Goal: Transaction & Acquisition: Purchase product/service

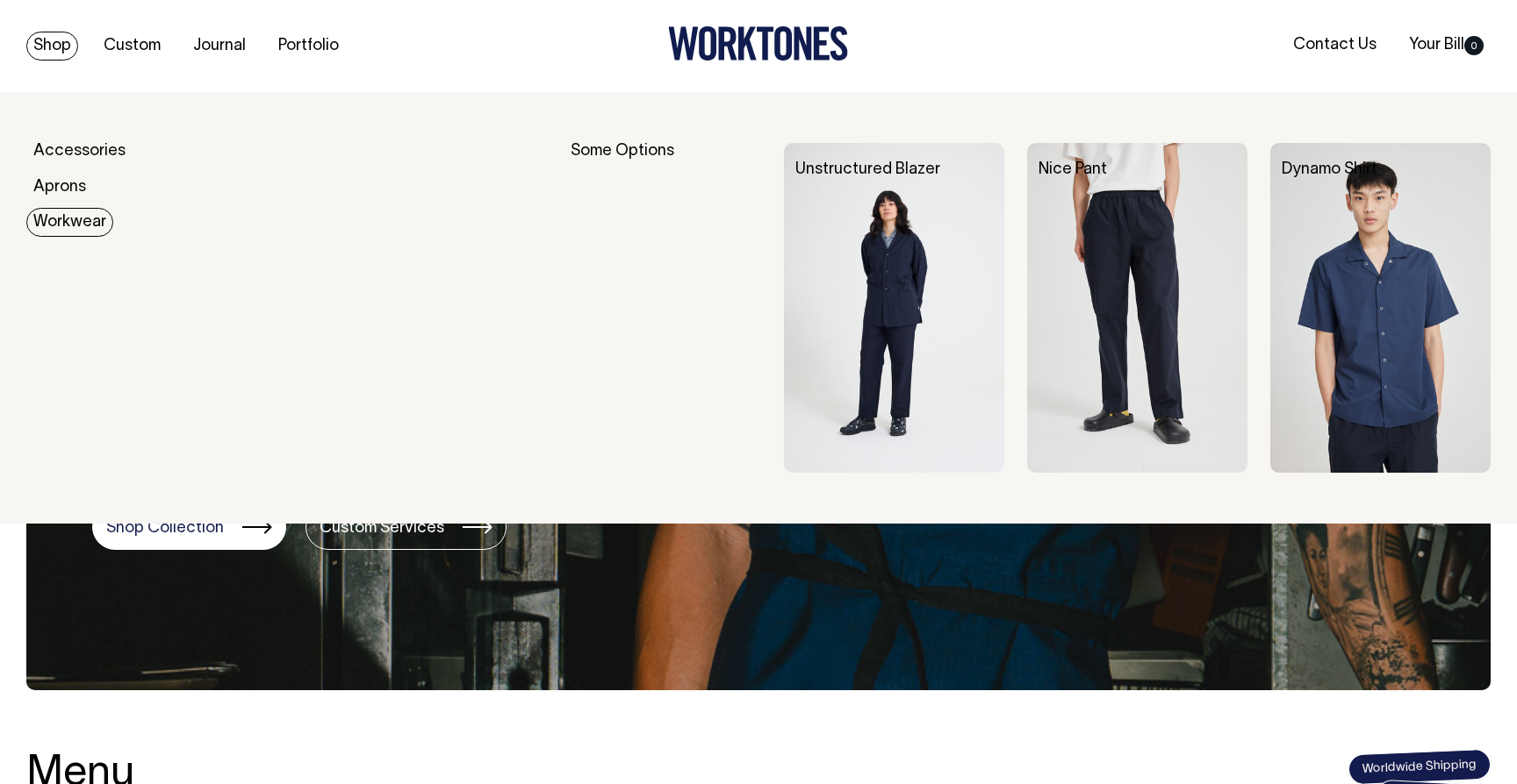
click at [80, 224] on link "Workwear" at bounding box center [70, 222] width 87 height 29
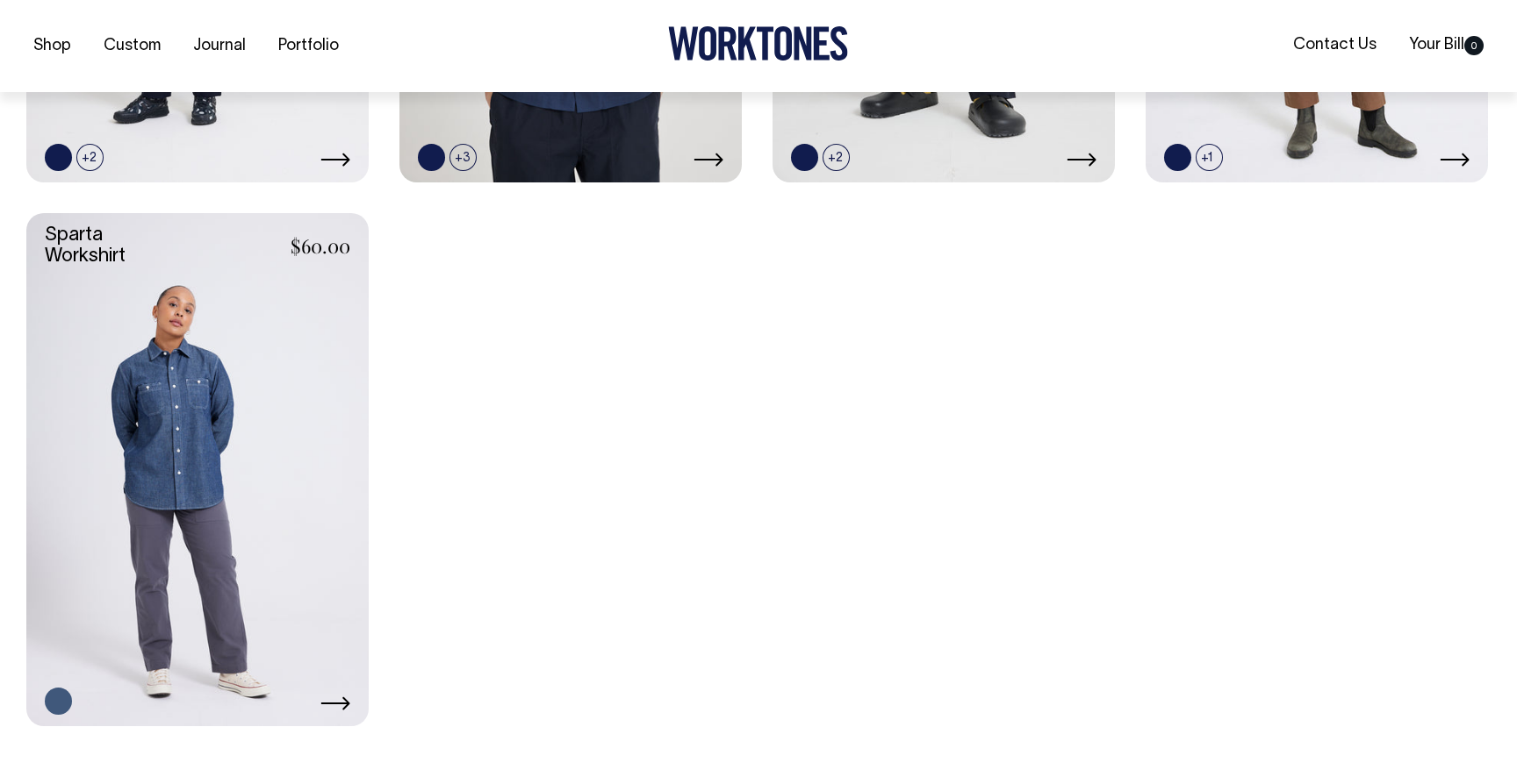
scroll to position [918, 0]
click at [287, 408] on link at bounding box center [197, 469] width 342 height 514
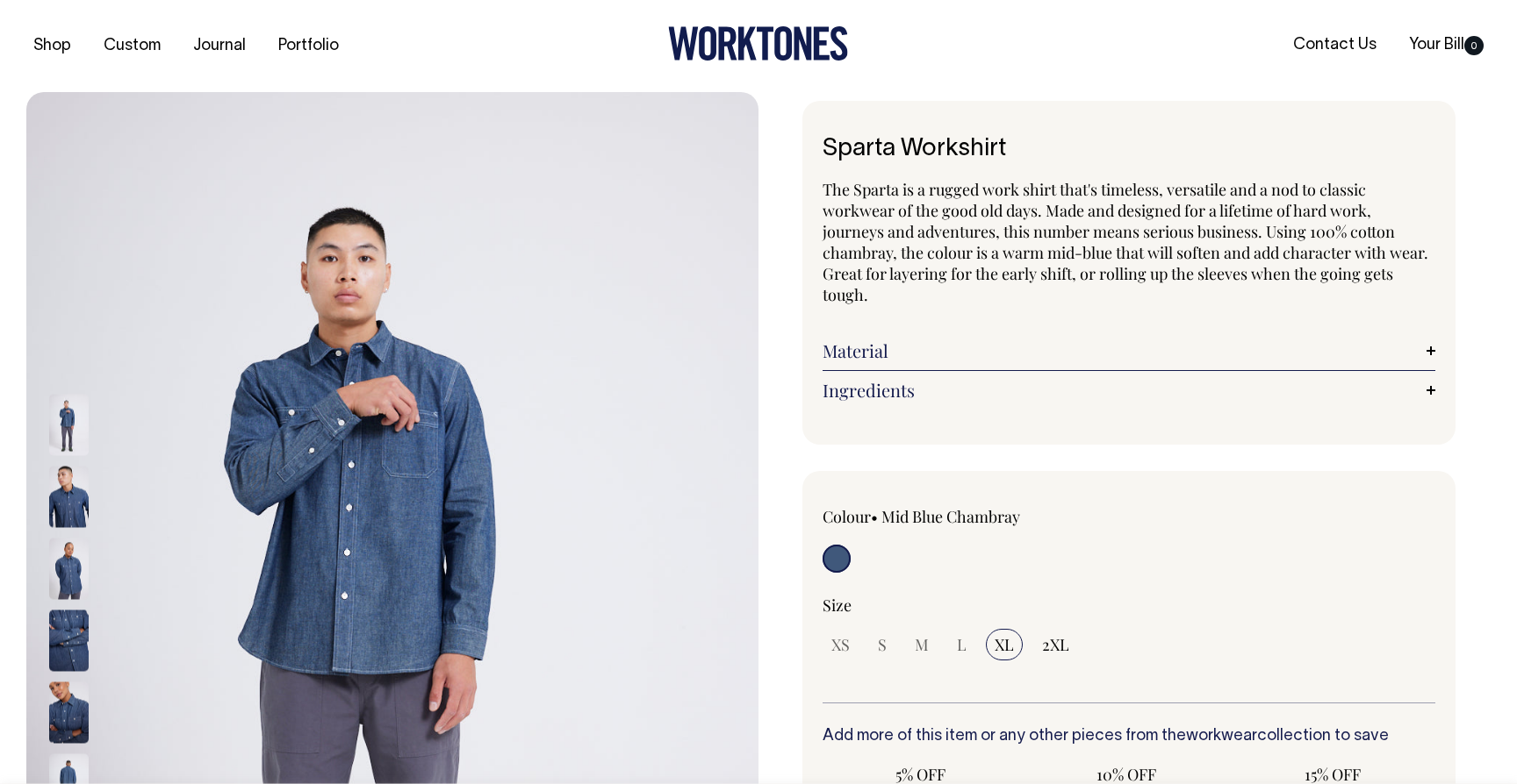
click at [77, 706] on img at bounding box center [69, 712] width 39 height 61
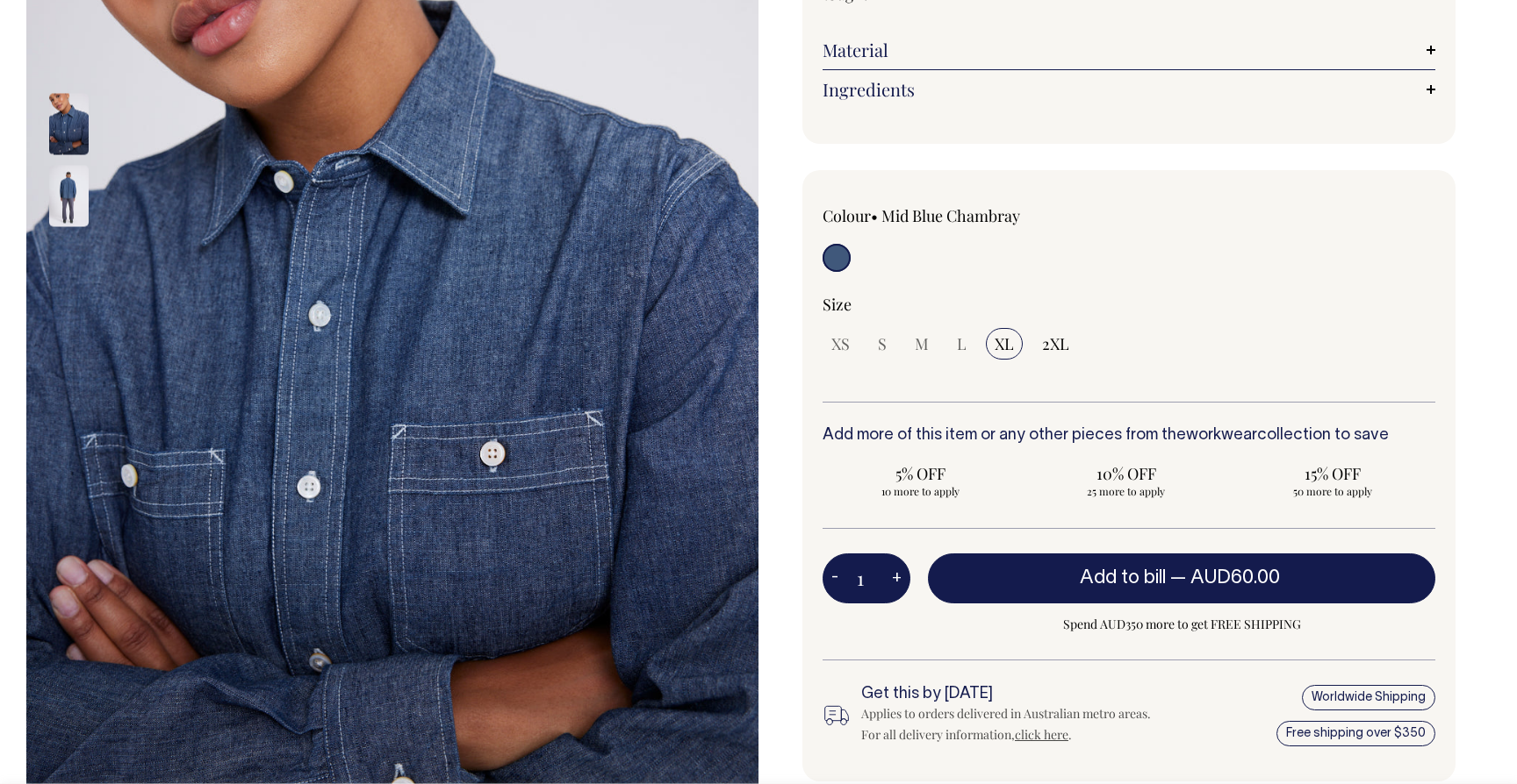
scroll to position [301, 0]
click at [84, 210] on img at bounding box center [69, 194] width 39 height 61
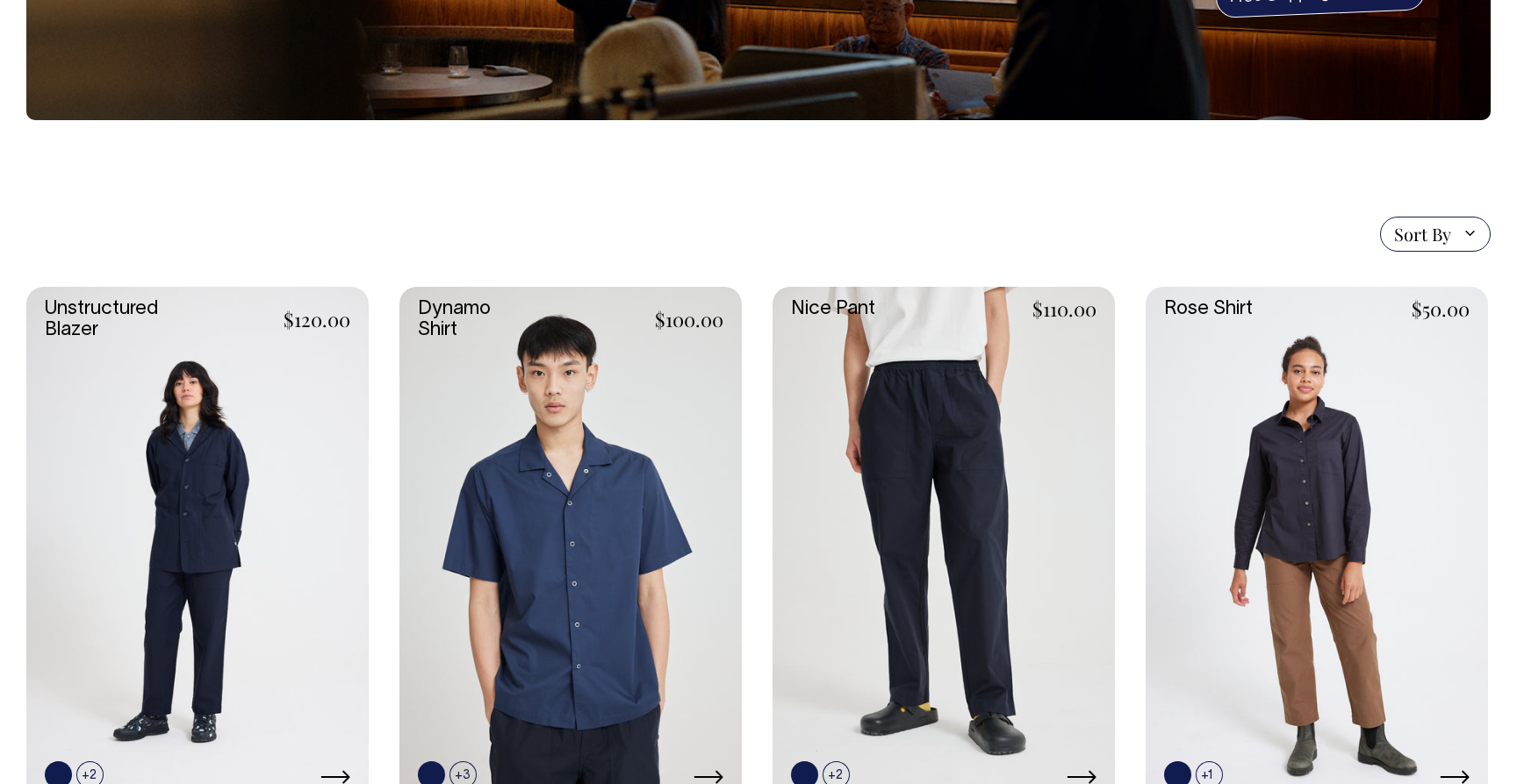
scroll to position [300, 0]
click at [167, 550] on link at bounding box center [197, 544] width 342 height 514
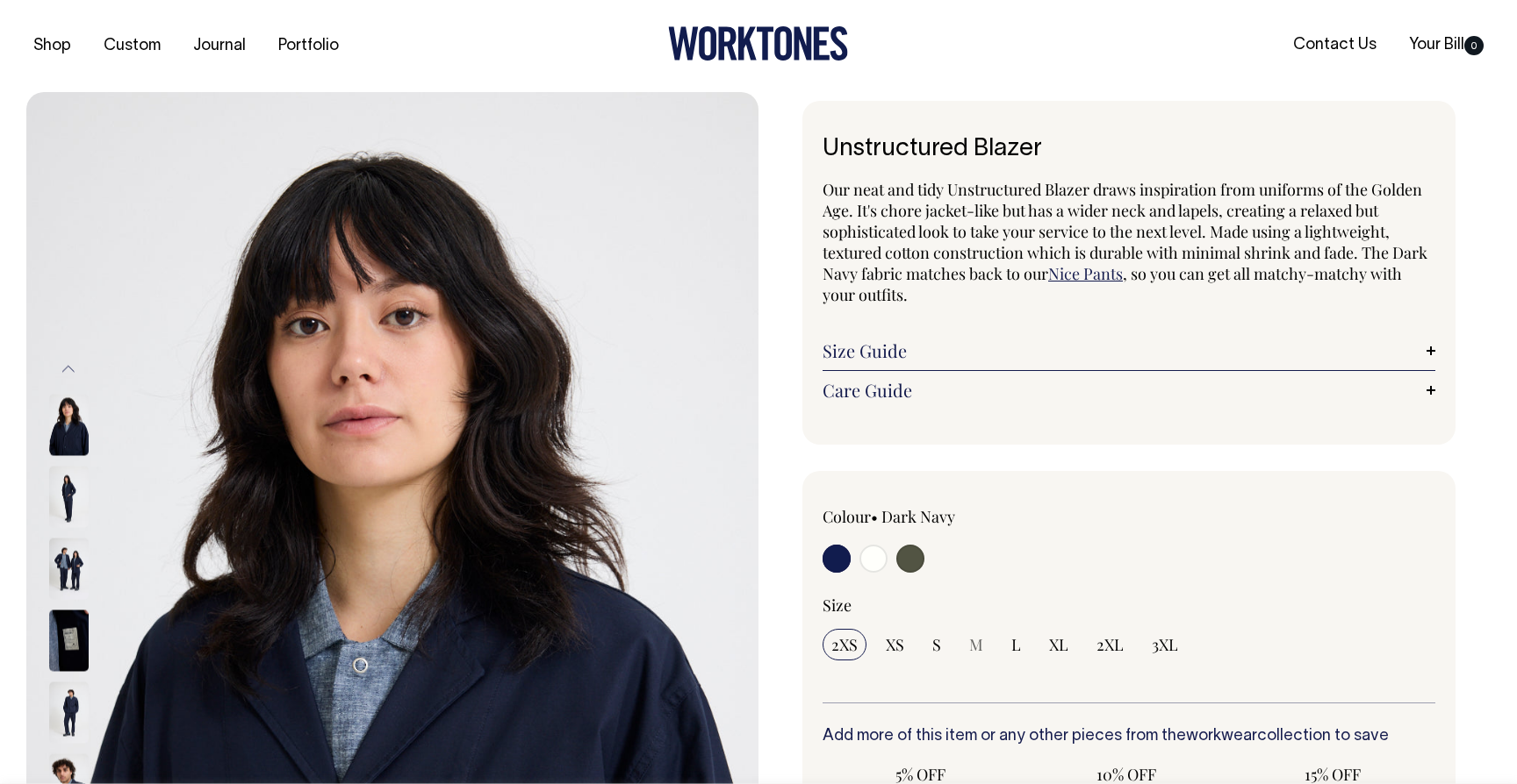
click at [906, 560] on input "radio" at bounding box center [910, 559] width 28 height 28
radio input "true"
select select "Olive"
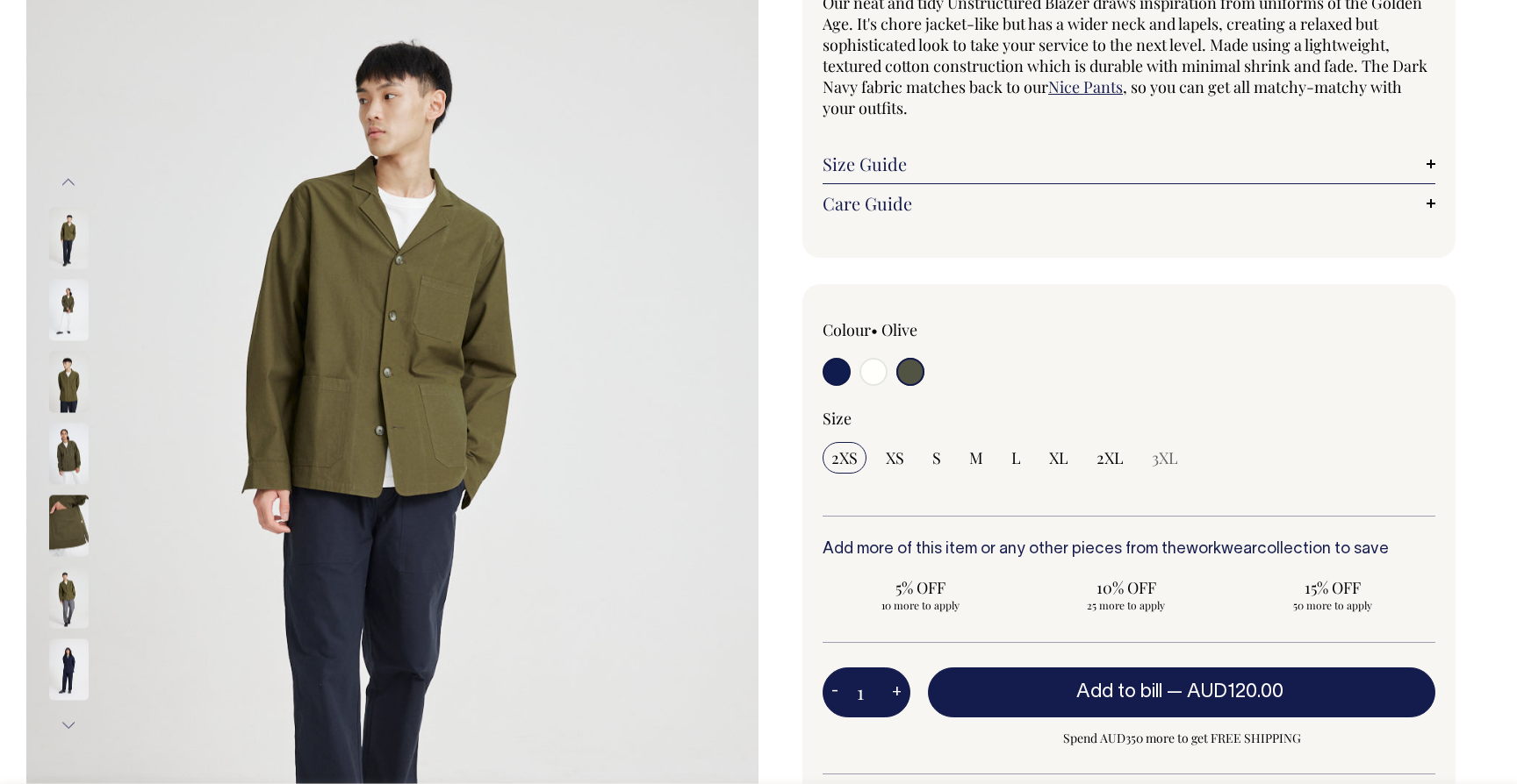
scroll to position [188, 0]
click at [74, 530] on img at bounding box center [69, 524] width 39 height 61
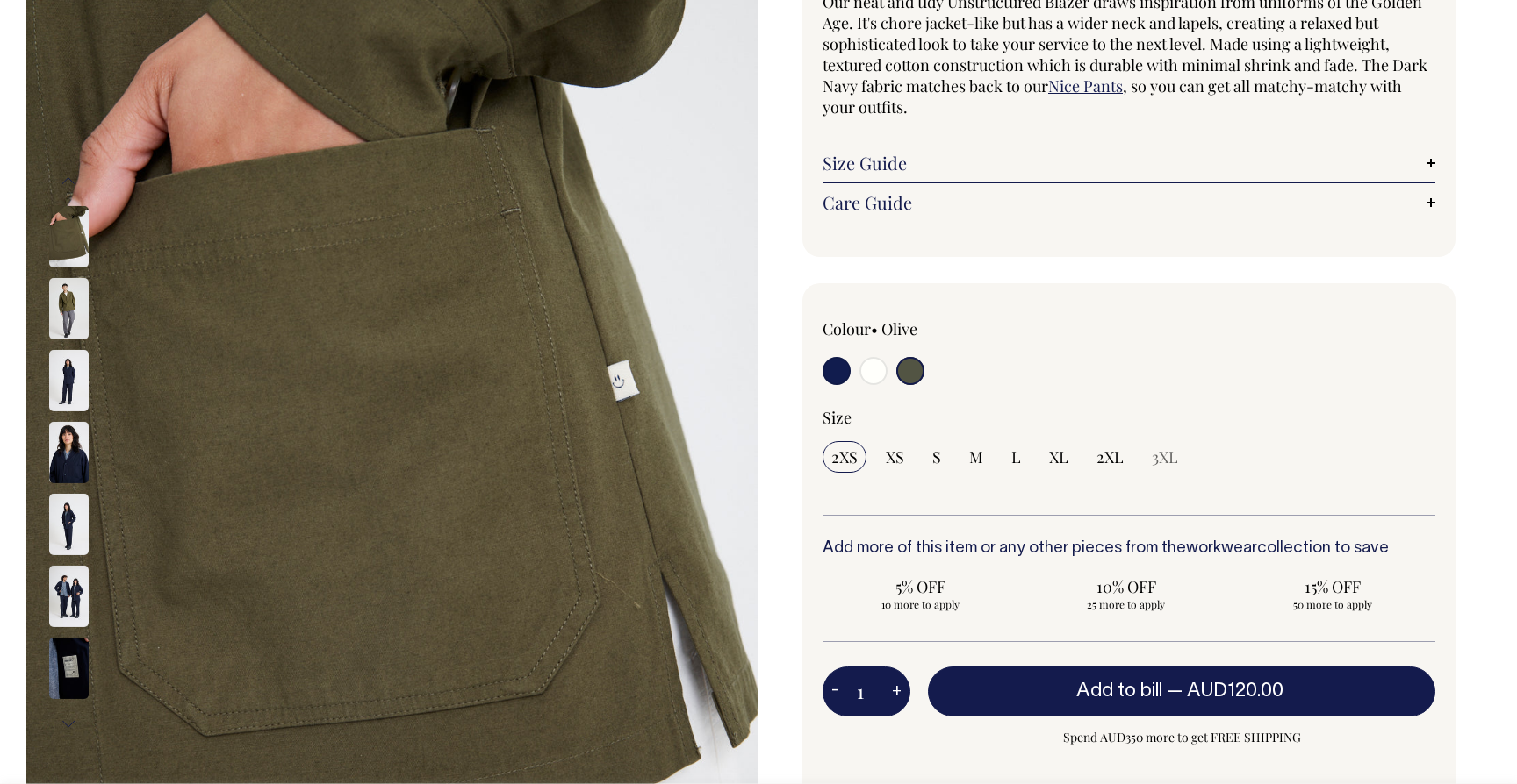
click at [829, 378] on input "radio" at bounding box center [837, 371] width 28 height 28
radio input "true"
select select "Dark Navy"
